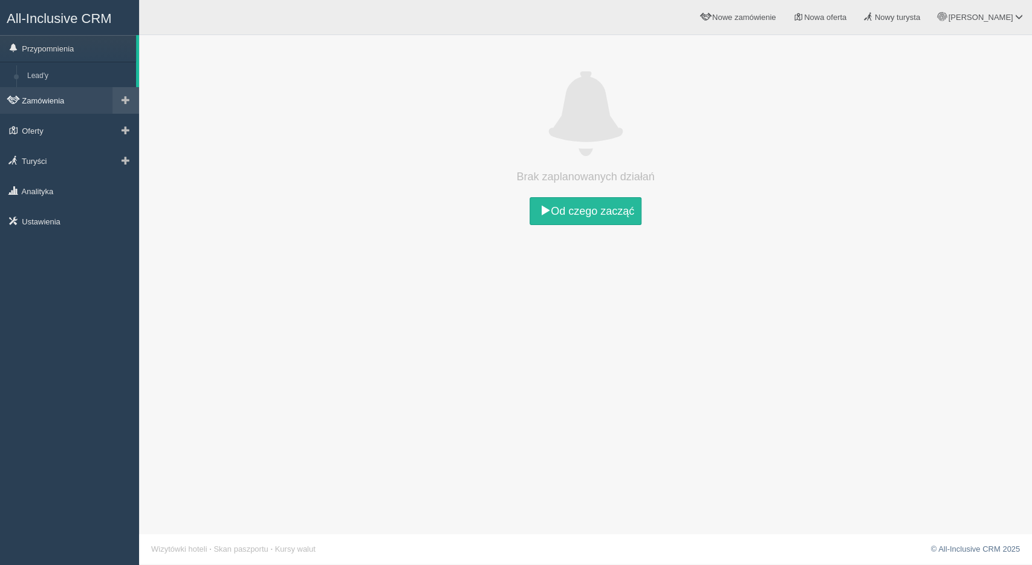
click at [57, 105] on link "Zamówienia" at bounding box center [69, 100] width 139 height 27
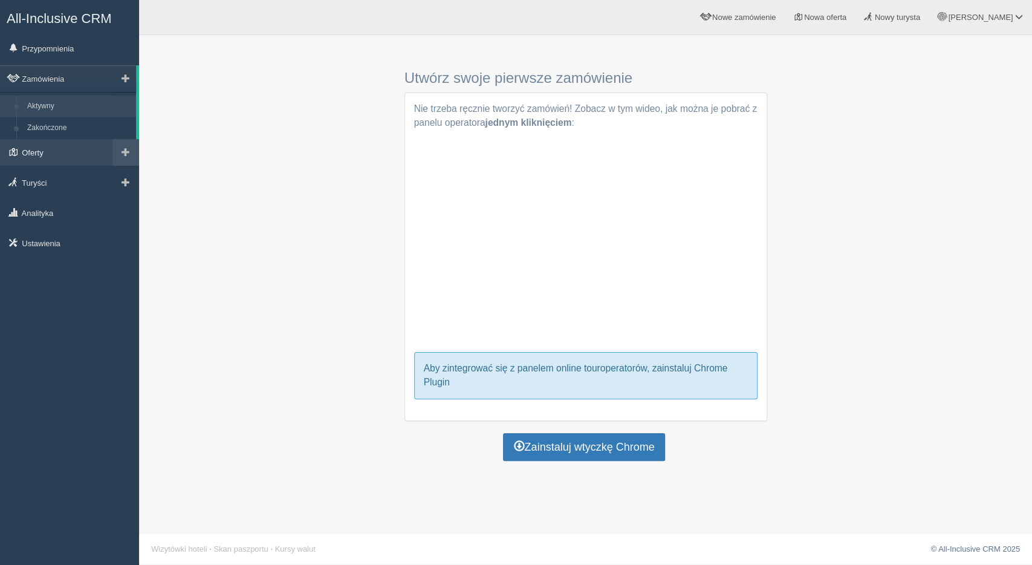
click at [41, 154] on link "Oferty" at bounding box center [69, 152] width 139 height 27
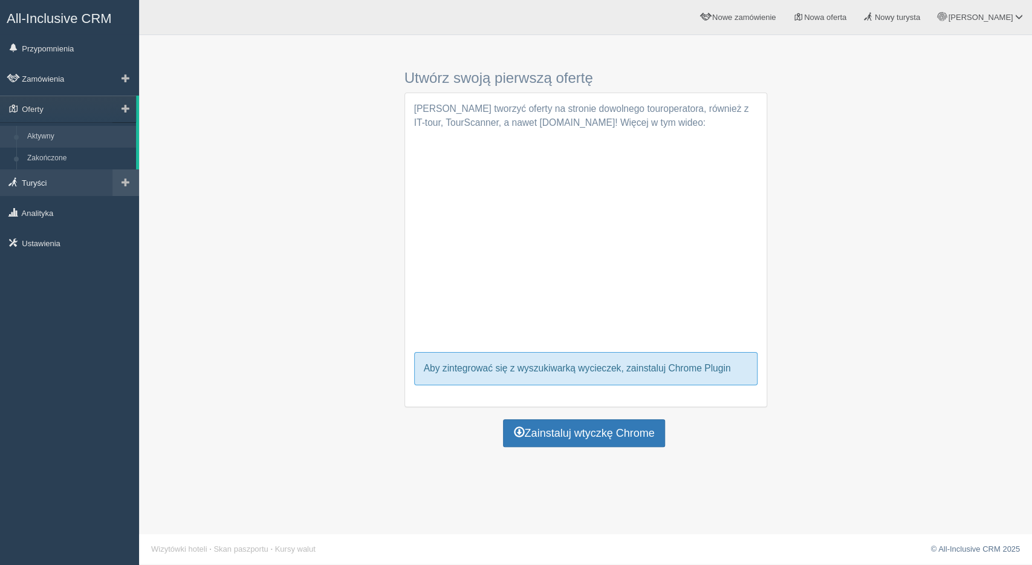
click at [27, 181] on link "Turyści" at bounding box center [69, 182] width 139 height 27
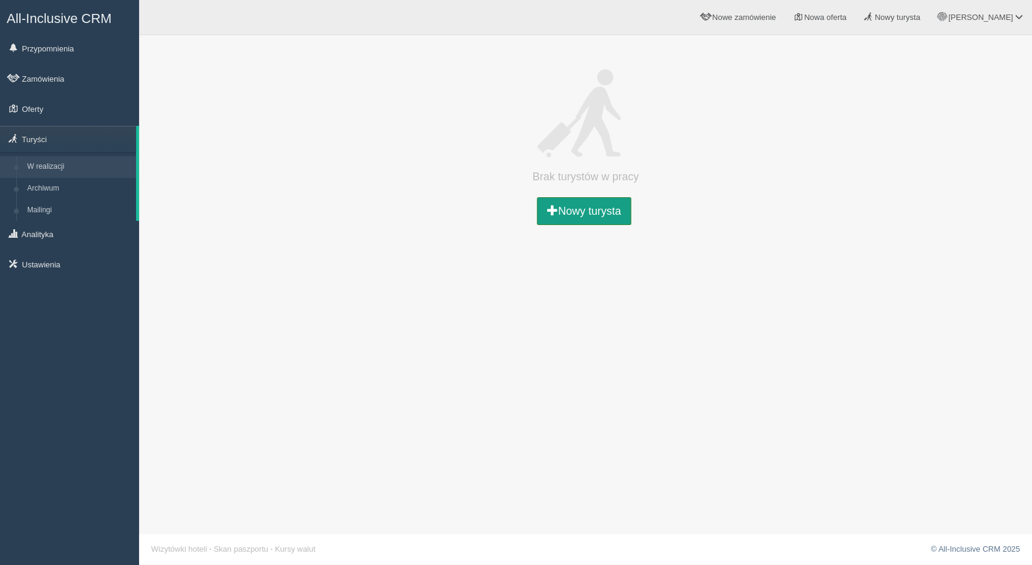
click at [557, 224] on link "Nowy turysta" at bounding box center [584, 211] width 94 height 28
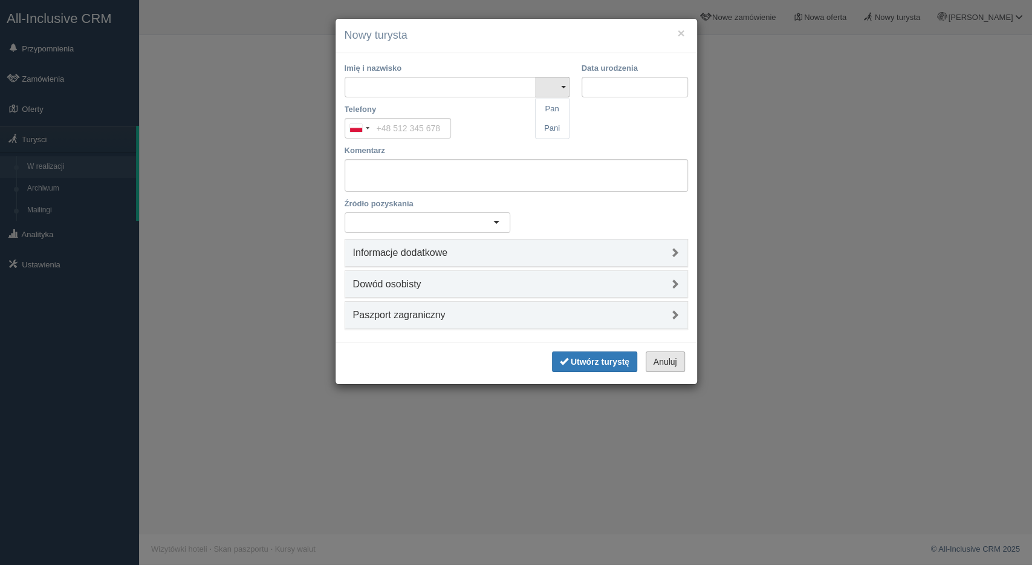
click at [678, 365] on button "Anuluj" at bounding box center [665, 361] width 39 height 21
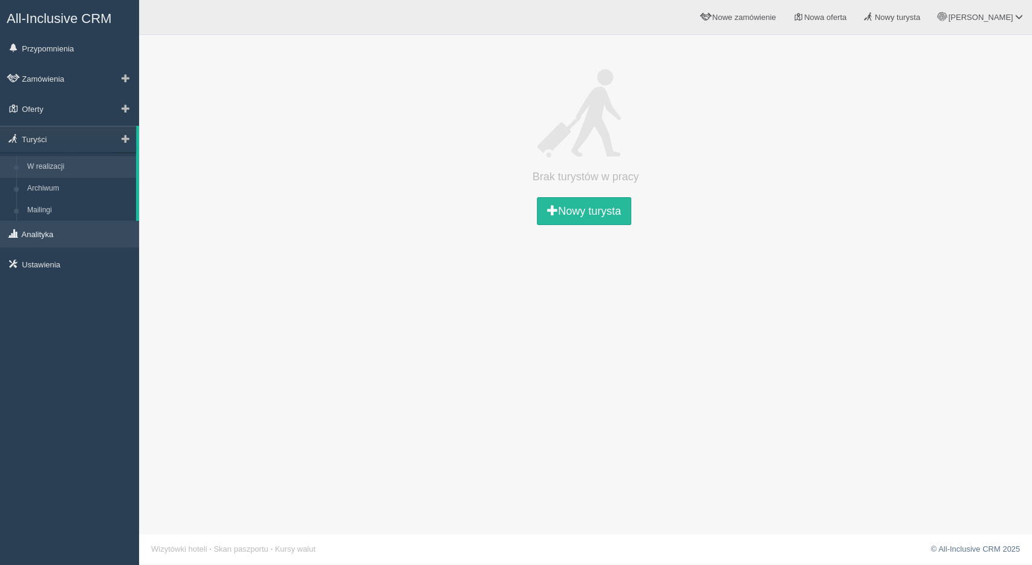
click at [45, 232] on link "Analityka" at bounding box center [69, 234] width 139 height 27
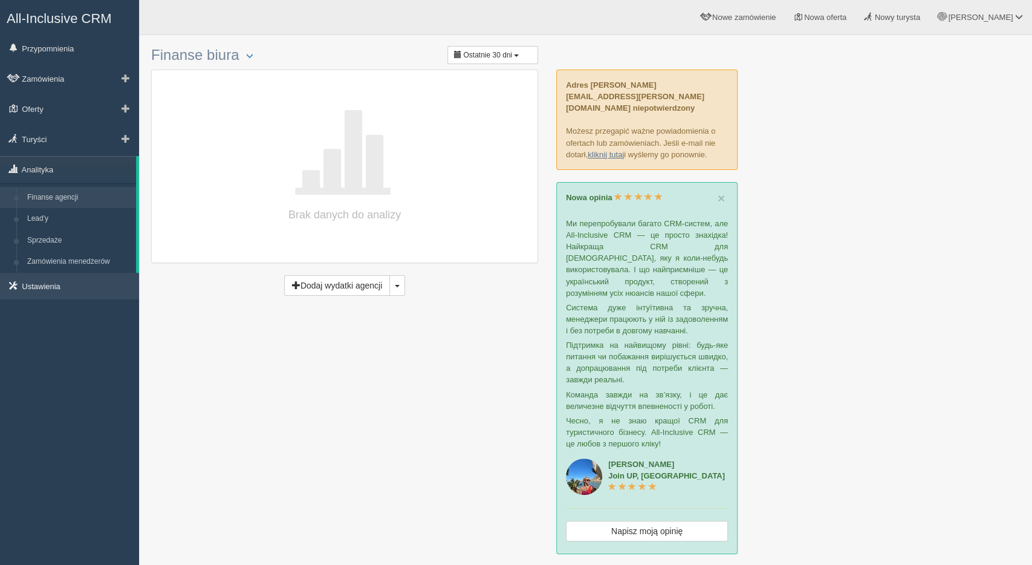
click at [38, 287] on link "Ustawienia" at bounding box center [69, 286] width 139 height 27
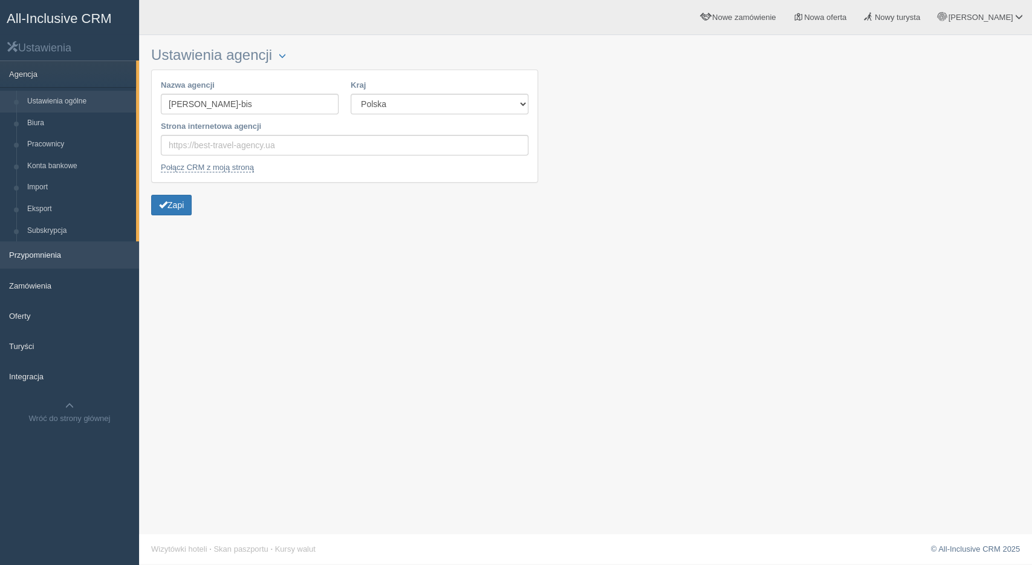
click at [43, 258] on link "Przypomnienia" at bounding box center [69, 254] width 139 height 27
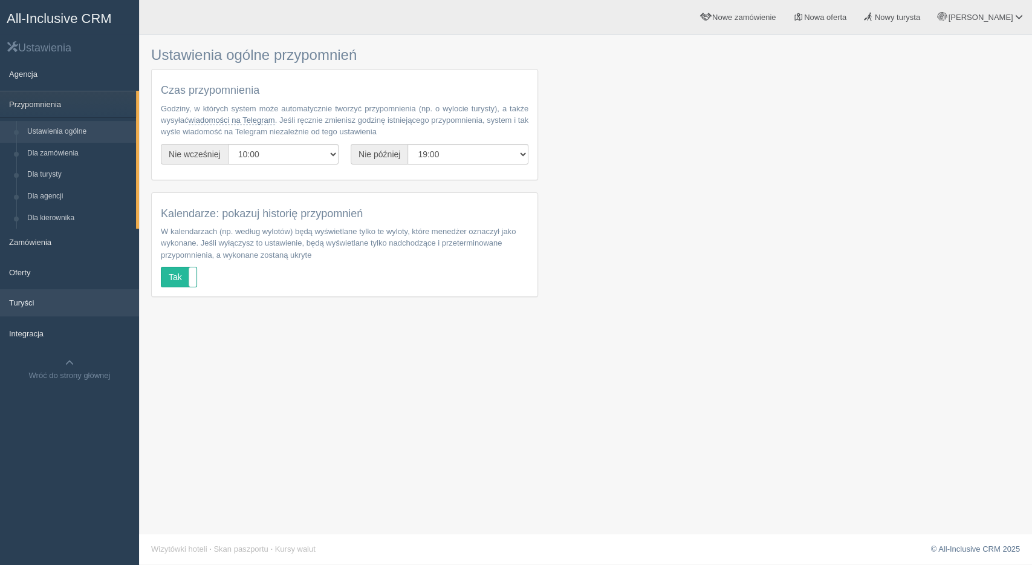
click at [33, 309] on link "Turyści" at bounding box center [69, 302] width 139 height 27
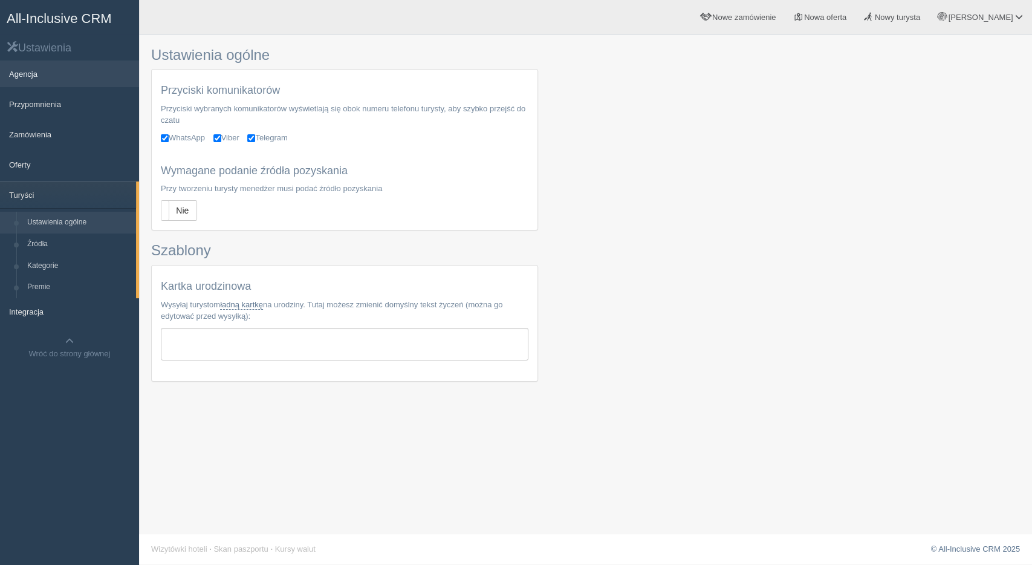
click at [25, 78] on link "Agencja" at bounding box center [69, 73] width 139 height 27
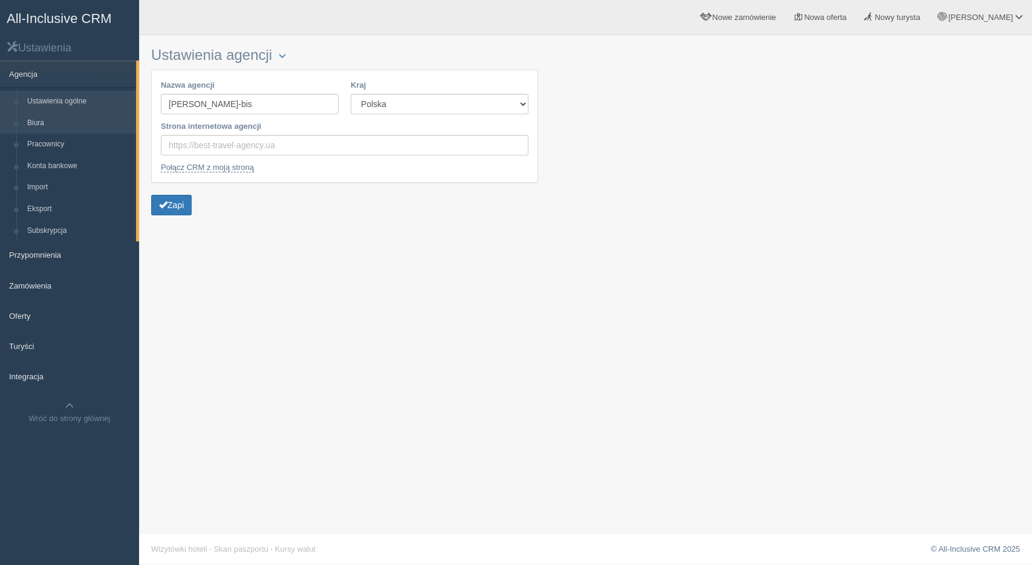
click at [47, 120] on link "Biura" at bounding box center [79, 123] width 114 height 22
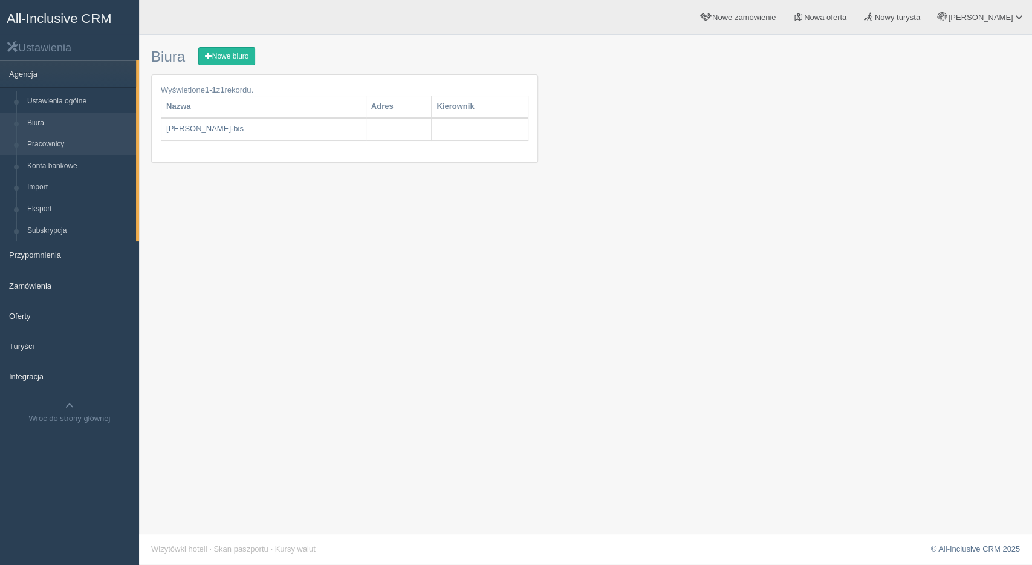
click at [47, 141] on link "Pracownicy" at bounding box center [79, 145] width 114 height 22
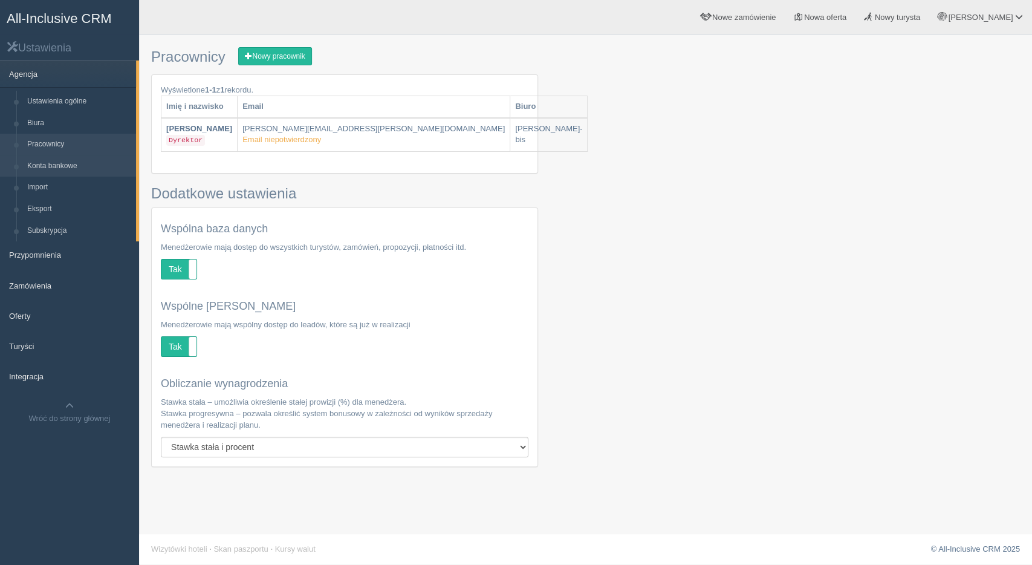
click at [47, 167] on link "Konta bankowe" at bounding box center [79, 166] width 114 height 22
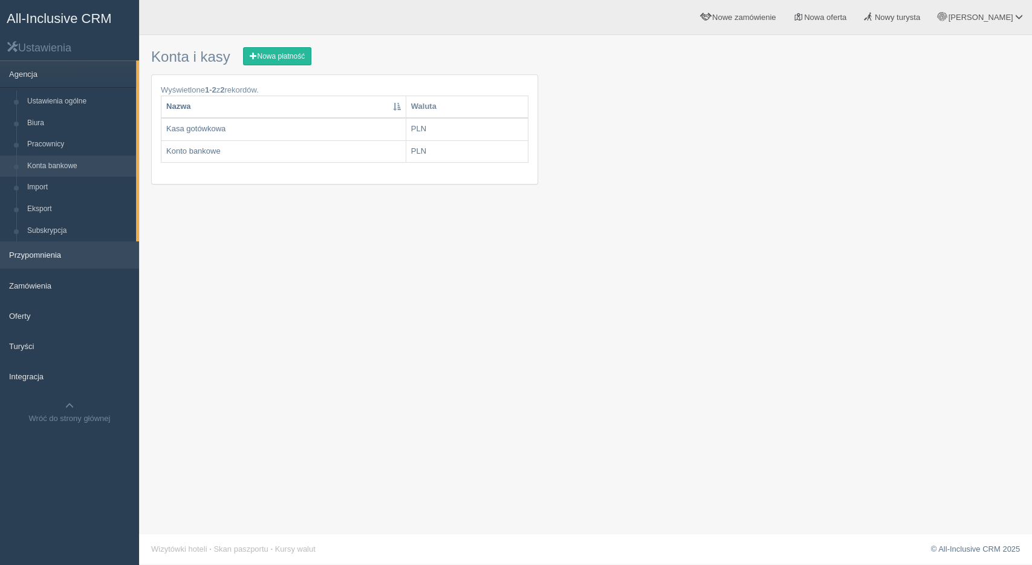
click at [49, 253] on link "Przypomnienia" at bounding box center [69, 254] width 139 height 27
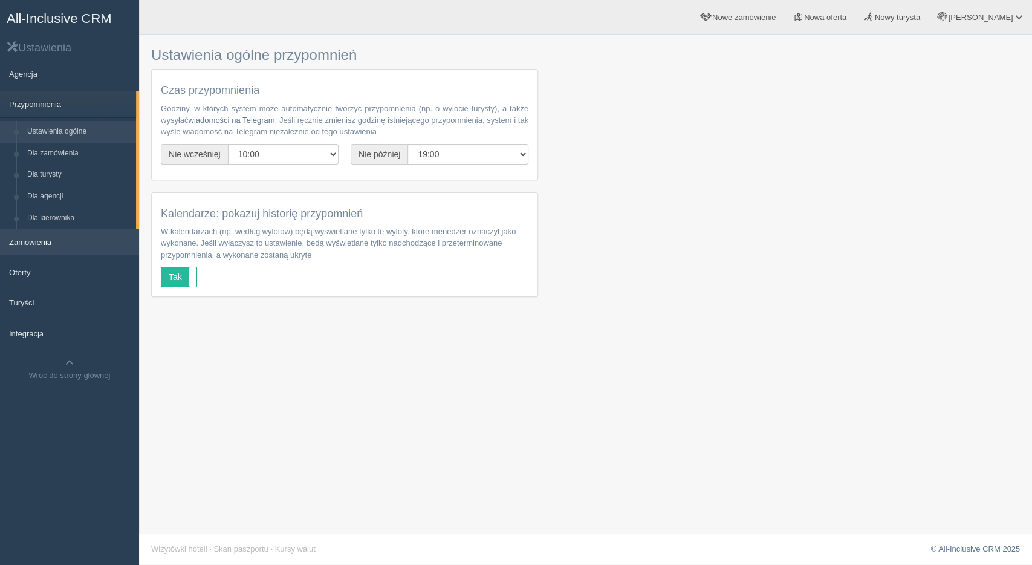
click at [37, 246] on link "Zamówienia" at bounding box center [69, 242] width 139 height 27
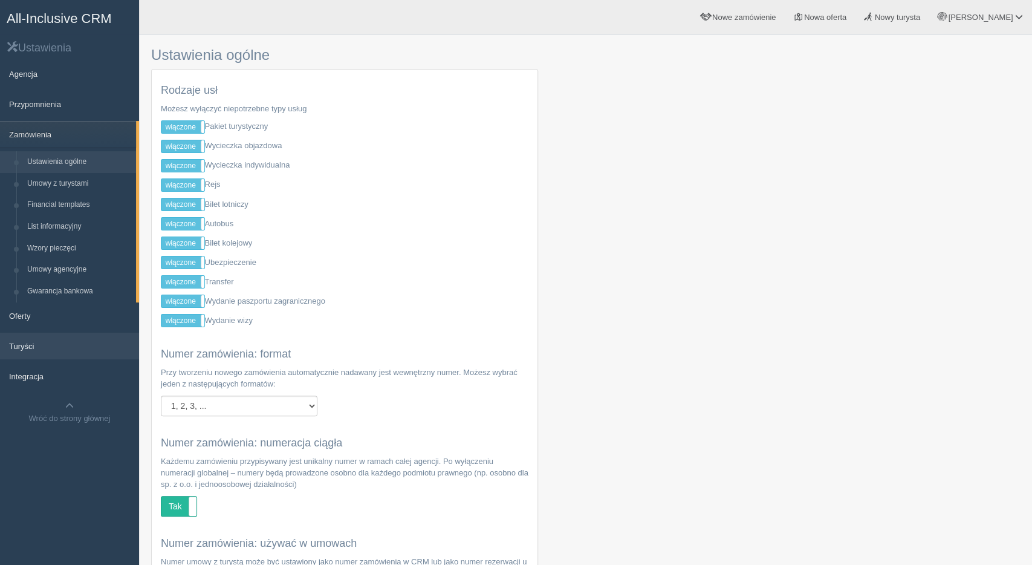
click at [25, 345] on link "Turyści" at bounding box center [69, 345] width 139 height 27
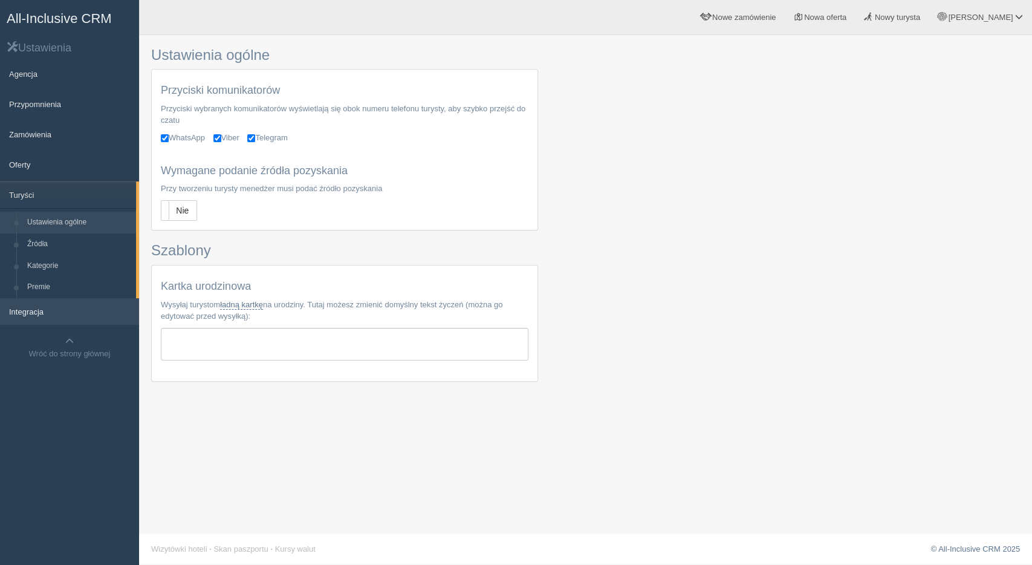
click at [34, 312] on link "Integracja" at bounding box center [69, 311] width 139 height 27
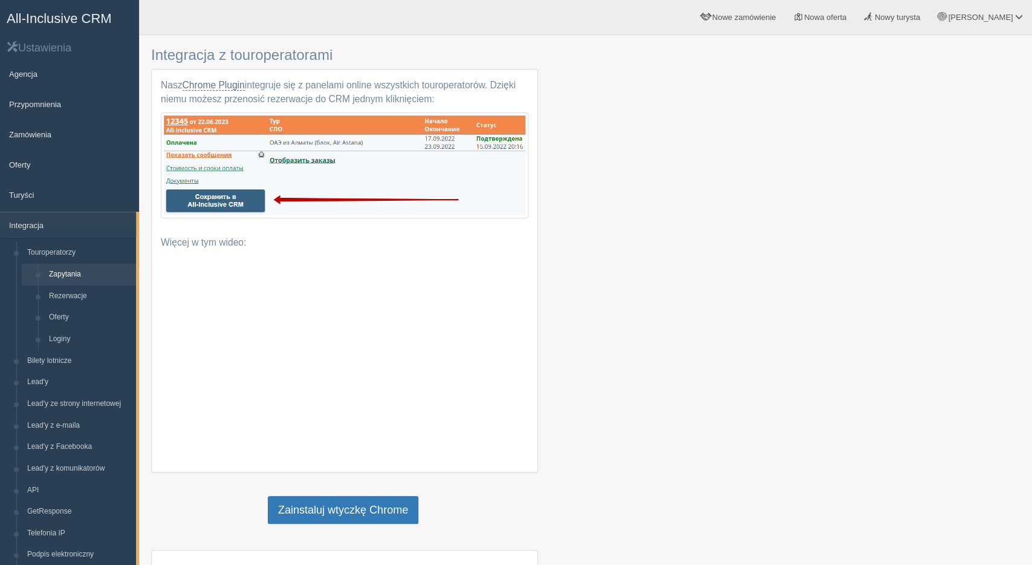
drag, startPoint x: 1023, startPoint y: 152, endPoint x: 1022, endPoint y: 169, distance: 16.9
click at [1022, 169] on div "Integracja z touroperatorami jest aktywny Nasz Chrome Plugin integruje się z pa…" at bounding box center [585, 476] width 893 height 953
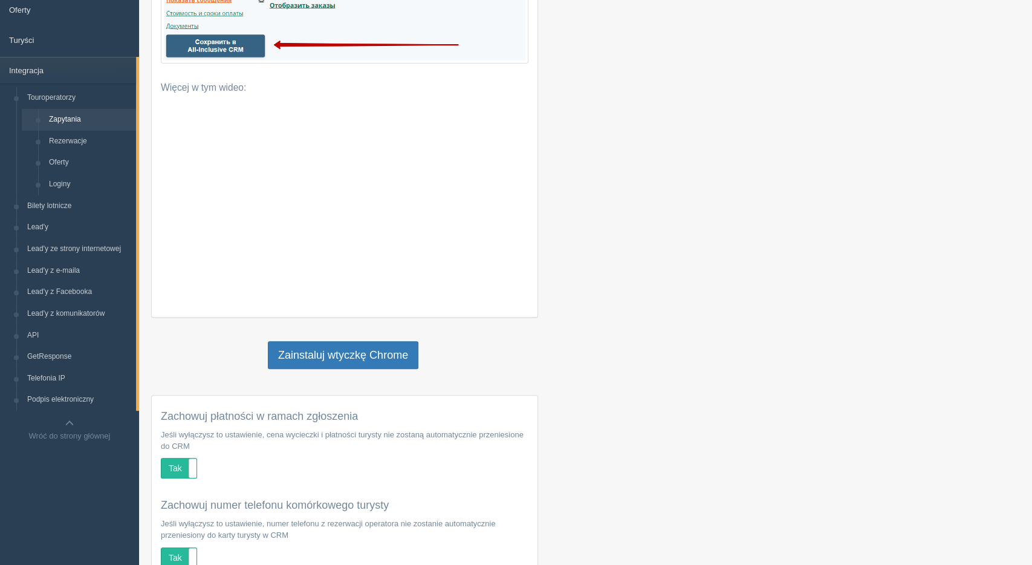
scroll to position [167, 0]
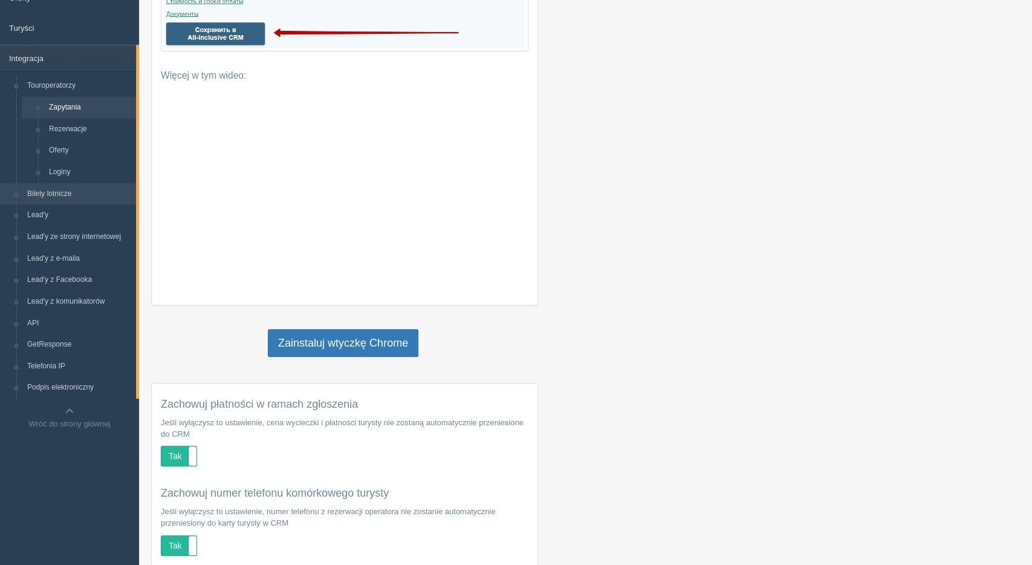
click at [57, 198] on link "Bilety lotnicze" at bounding box center [79, 194] width 114 height 22
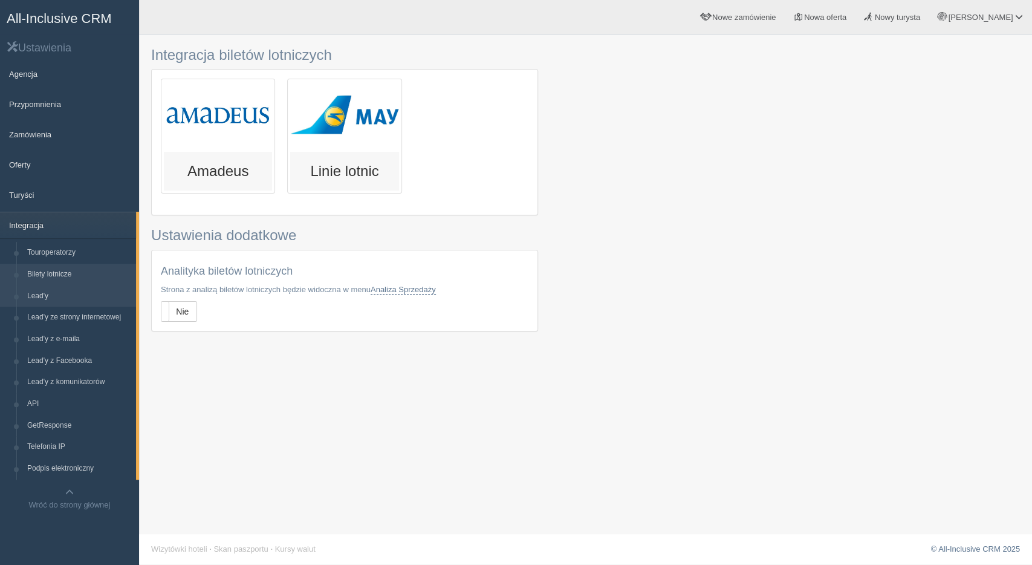
click at [37, 294] on link "Lead'y" at bounding box center [79, 296] width 114 height 22
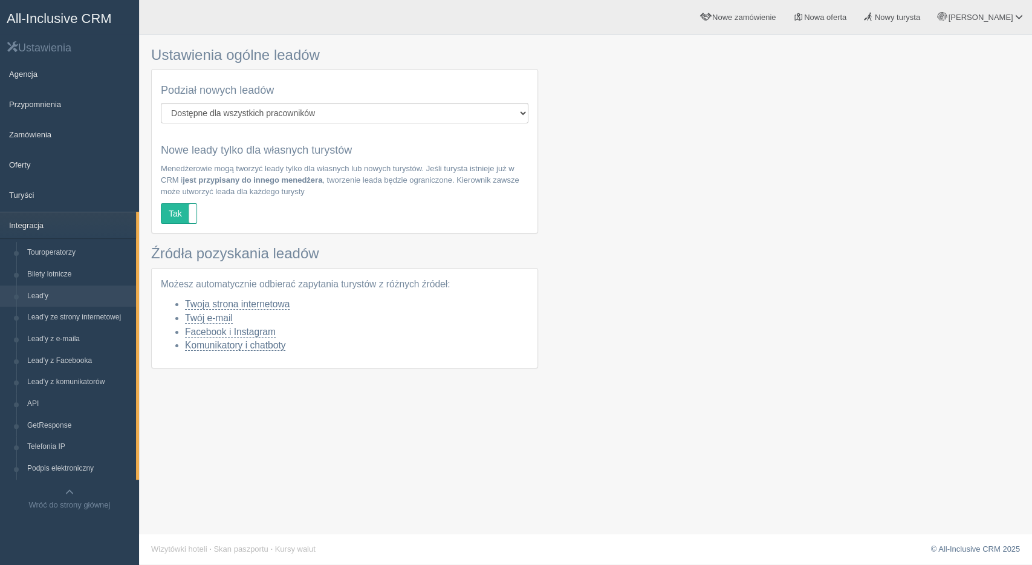
click at [59, 251] on link "Touroperatorzy" at bounding box center [79, 253] width 114 height 22
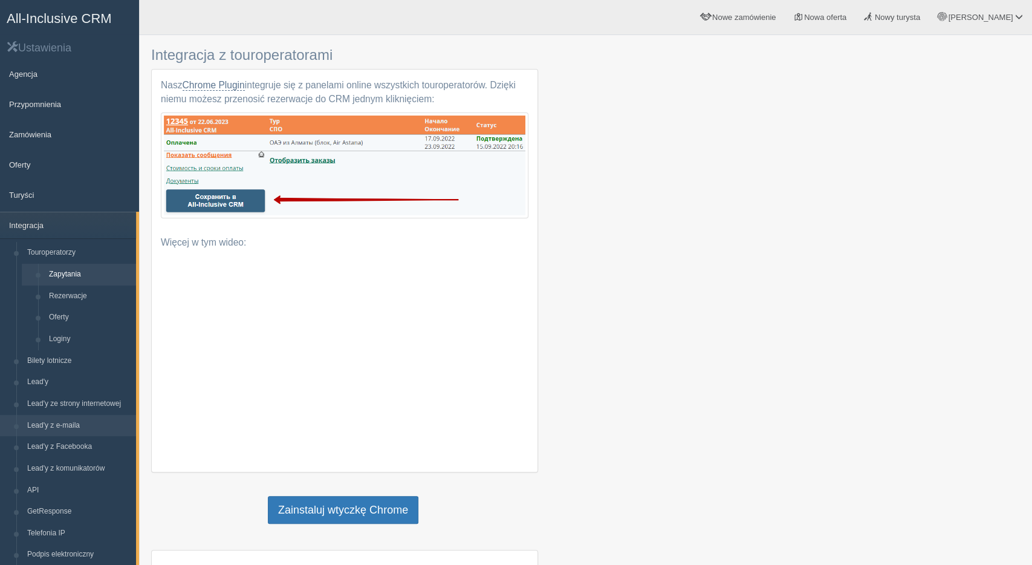
click at [44, 430] on link "Lead'y z e-maila" at bounding box center [79, 426] width 114 height 22
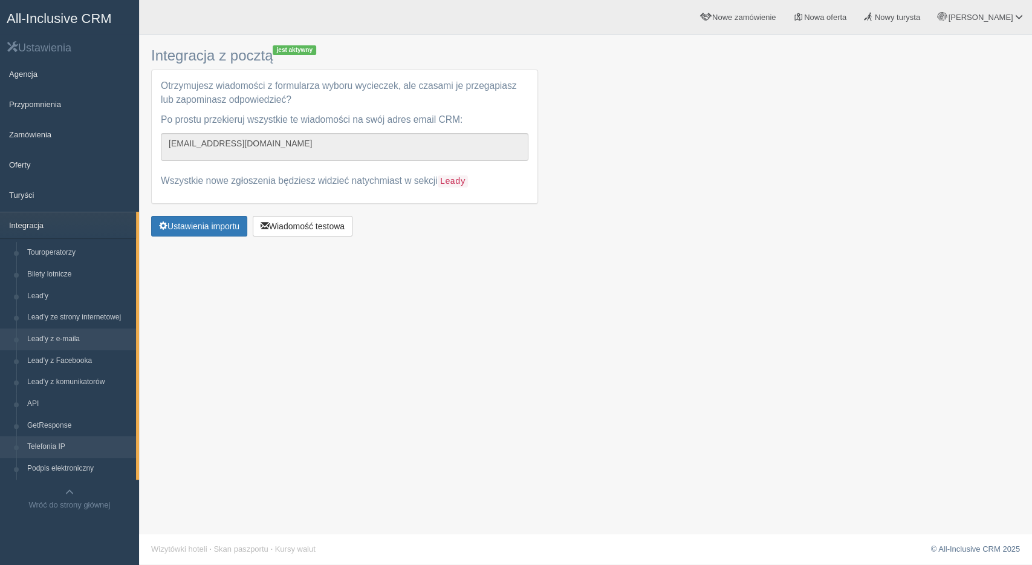
click at [55, 448] on link "Telefonia IP" at bounding box center [79, 447] width 114 height 22
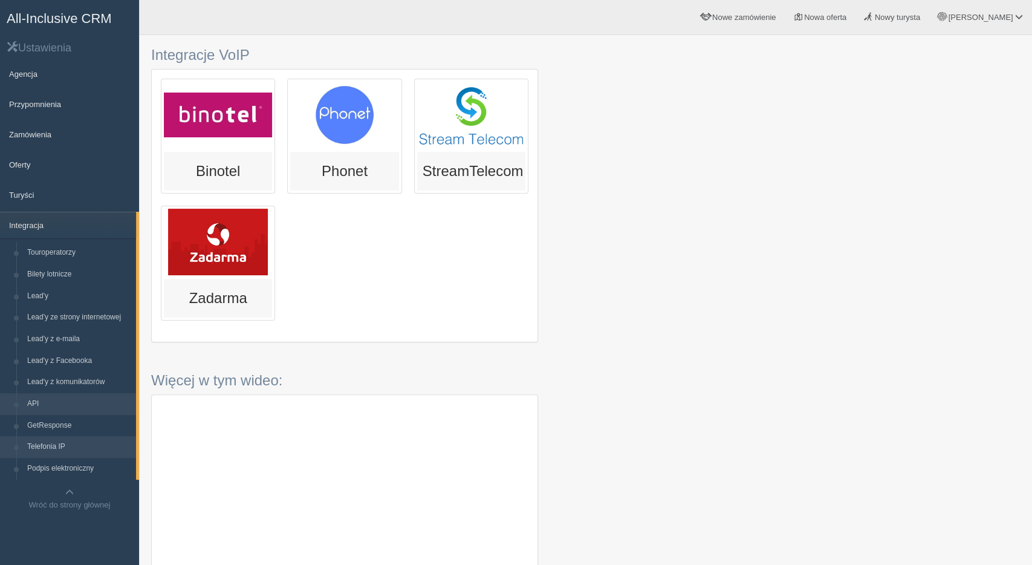
click at [37, 403] on link "API" at bounding box center [79, 404] width 114 height 22
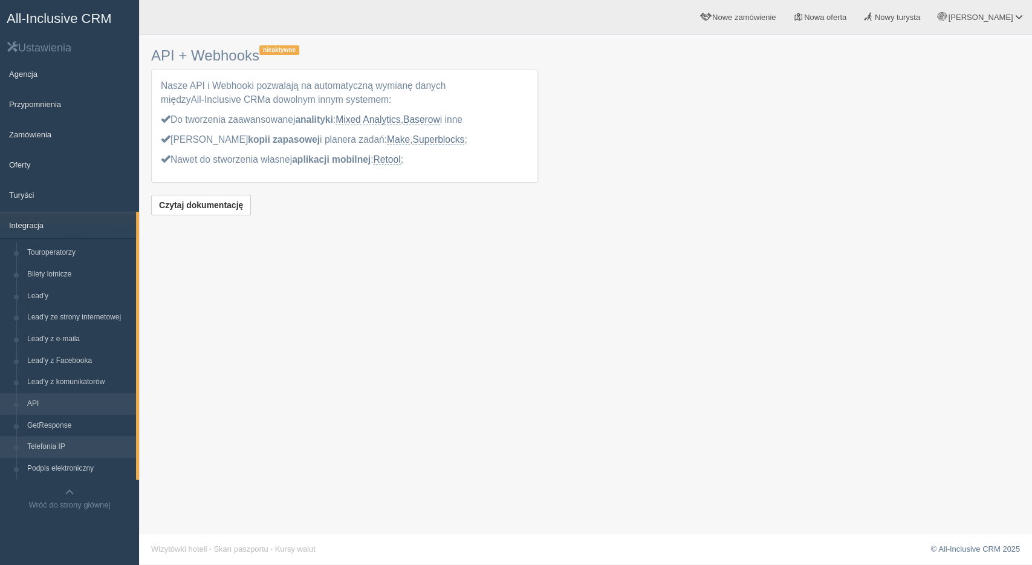
click at [51, 449] on link "Telefonia IP" at bounding box center [79, 447] width 114 height 22
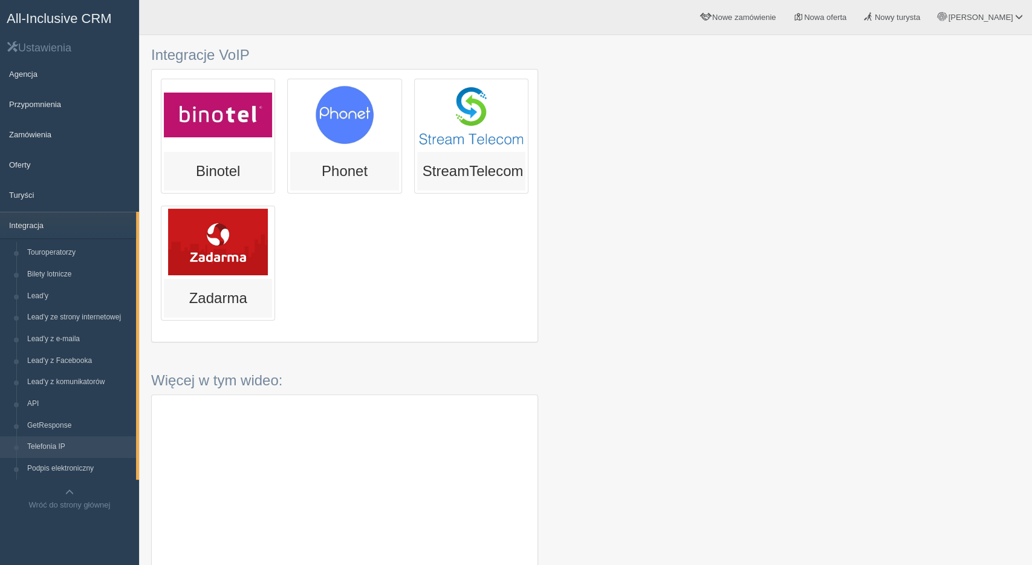
scroll to position [122, 0]
